Goal: Task Accomplishment & Management: Manage account settings

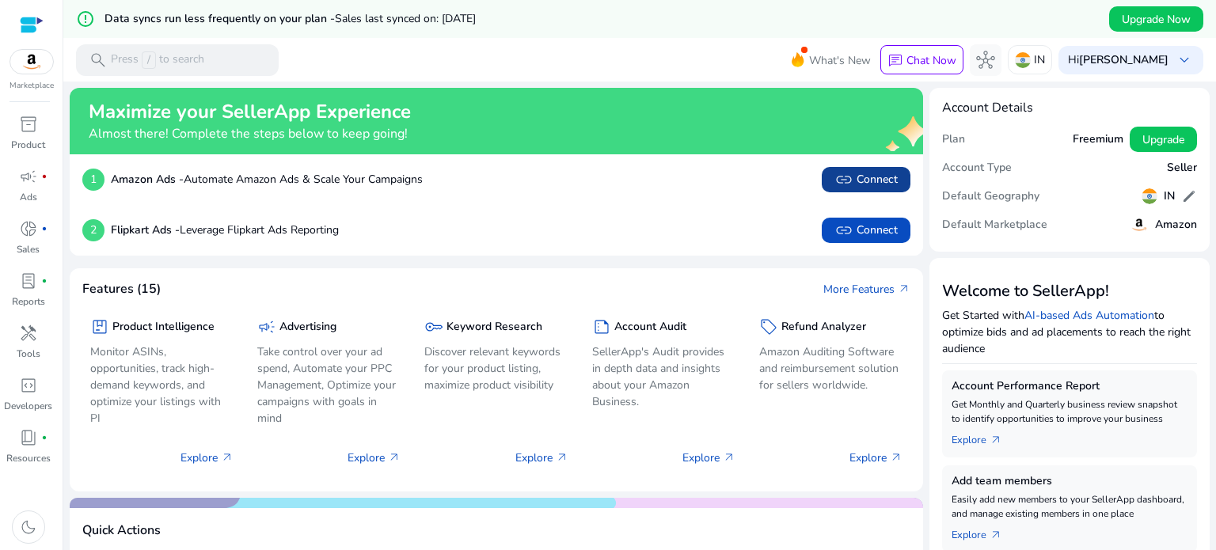
click at [874, 183] on span "link Connect" at bounding box center [865, 179] width 63 height 19
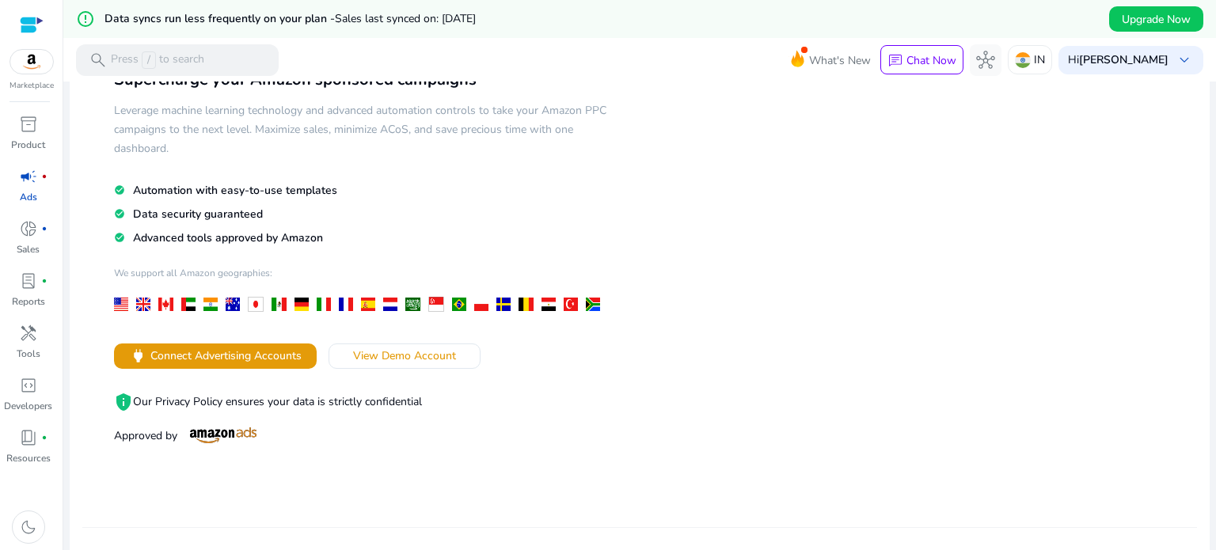
scroll to position [237, 0]
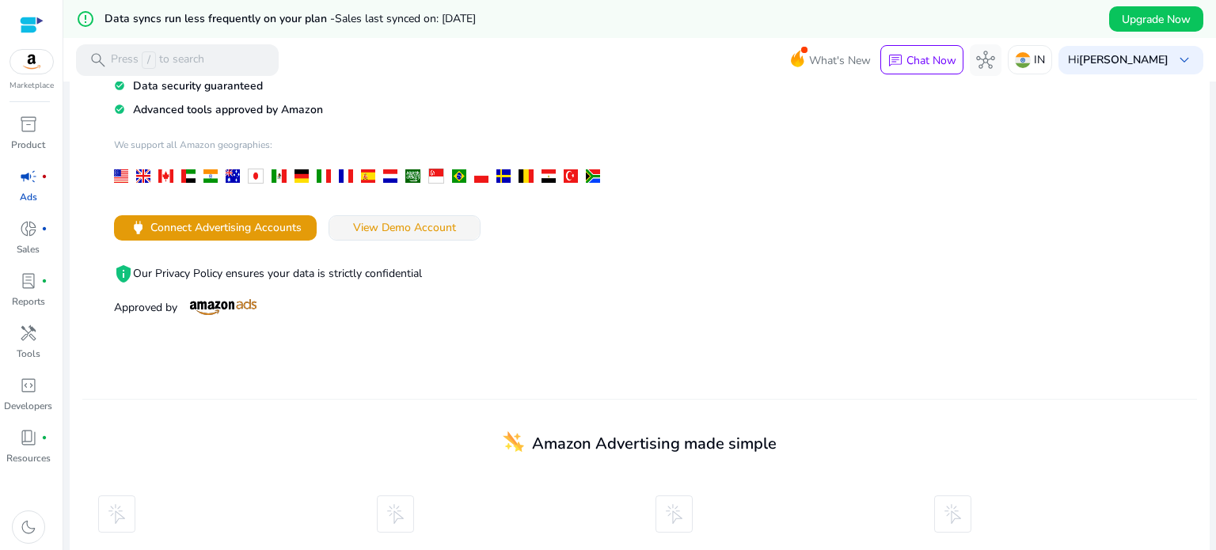
click at [423, 229] on span "View Demo Account" at bounding box center [404, 227] width 103 height 17
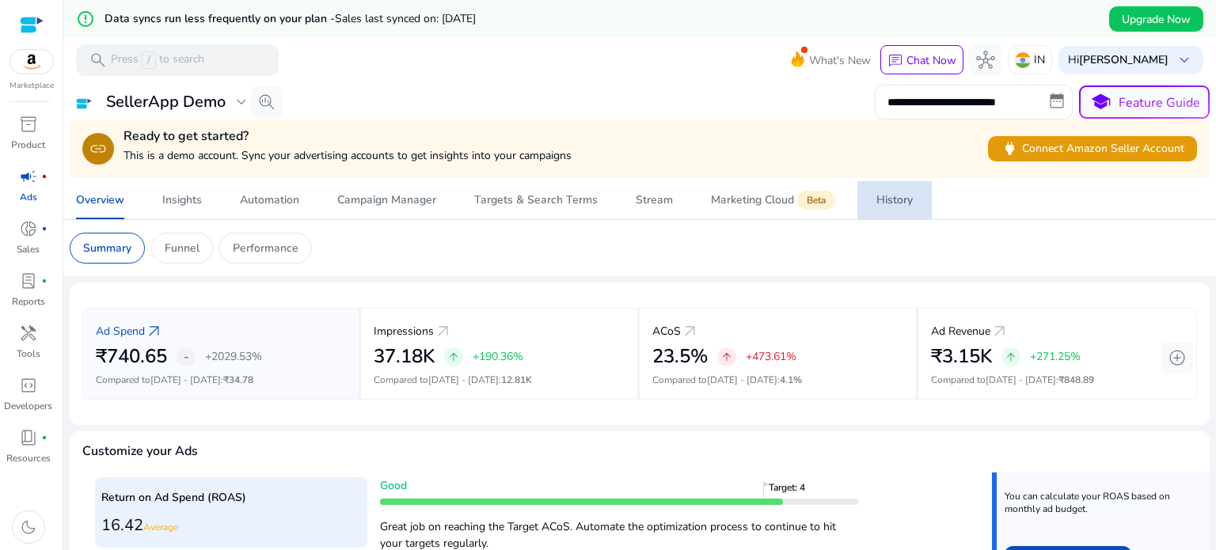
click at [888, 208] on span "History" at bounding box center [894, 200] width 36 height 38
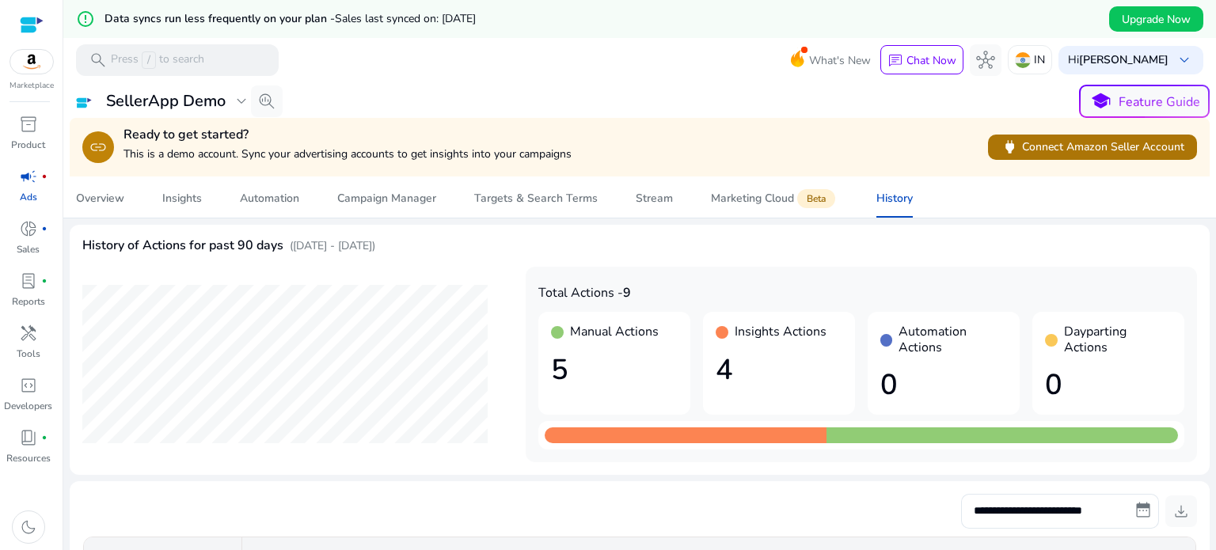
click at [1093, 151] on span "power Connect Amazon Seller Account" at bounding box center [1092, 147] width 184 height 18
